Goal: Task Accomplishment & Management: Manage account settings

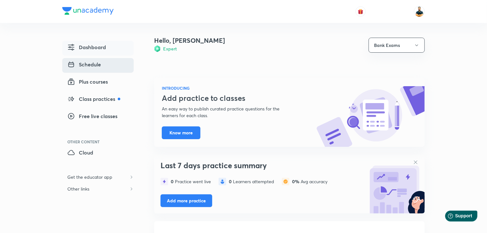
click at [107, 67] on link "Schedule" at bounding box center [97, 65] width 71 height 15
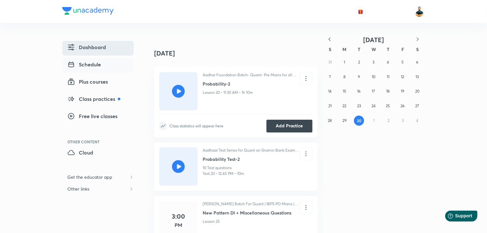
click at [116, 49] on link "Dashboard" at bounding box center [97, 48] width 71 height 15
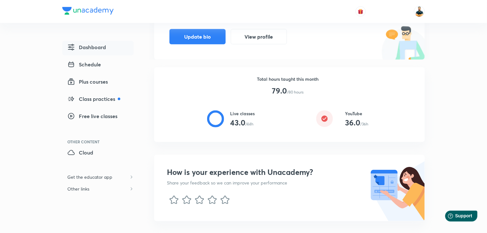
scroll to position [246, 0]
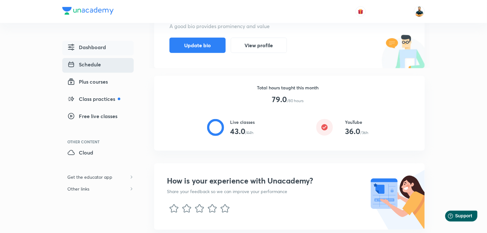
click at [96, 64] on span "Schedule" at bounding box center [84, 65] width 34 height 8
